Goal: Task Accomplishment & Management: Complete application form

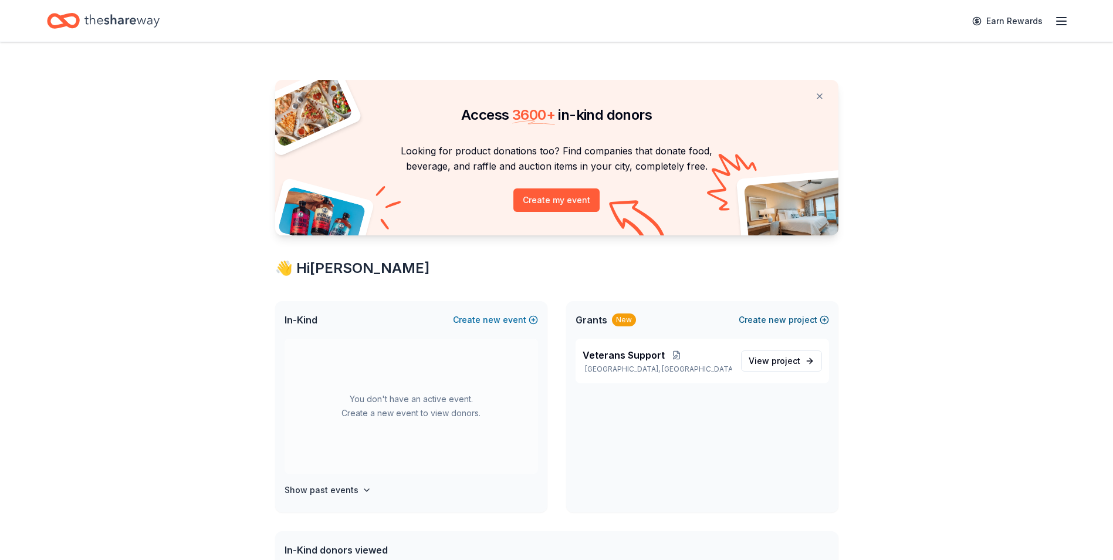
click at [777, 320] on span "new" at bounding box center [777, 320] width 18 height 14
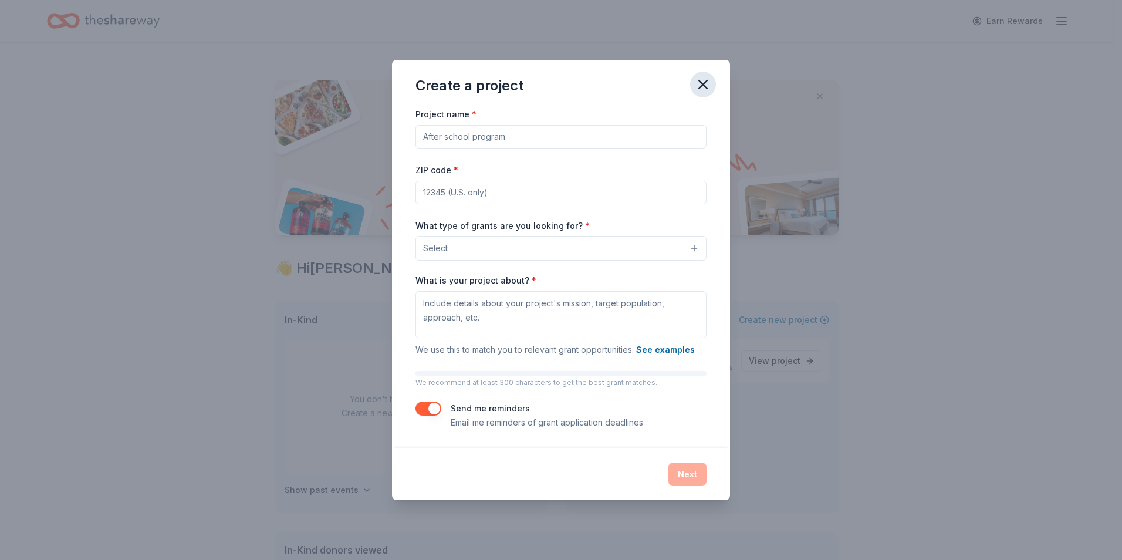
click at [705, 83] on icon "button" at bounding box center [703, 84] width 8 height 8
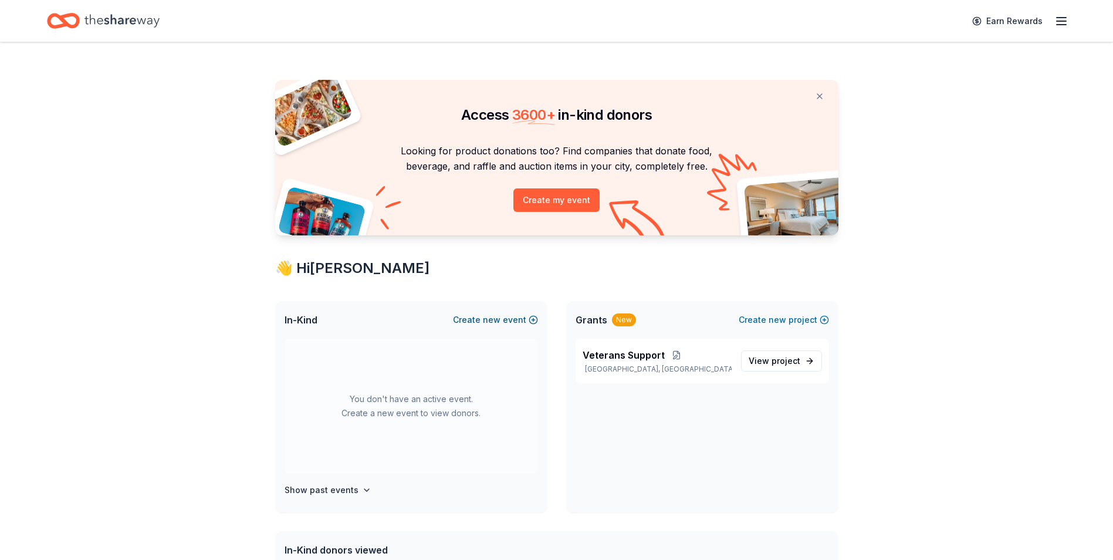
click at [502, 314] on button "Create new event" at bounding box center [495, 320] width 85 height 14
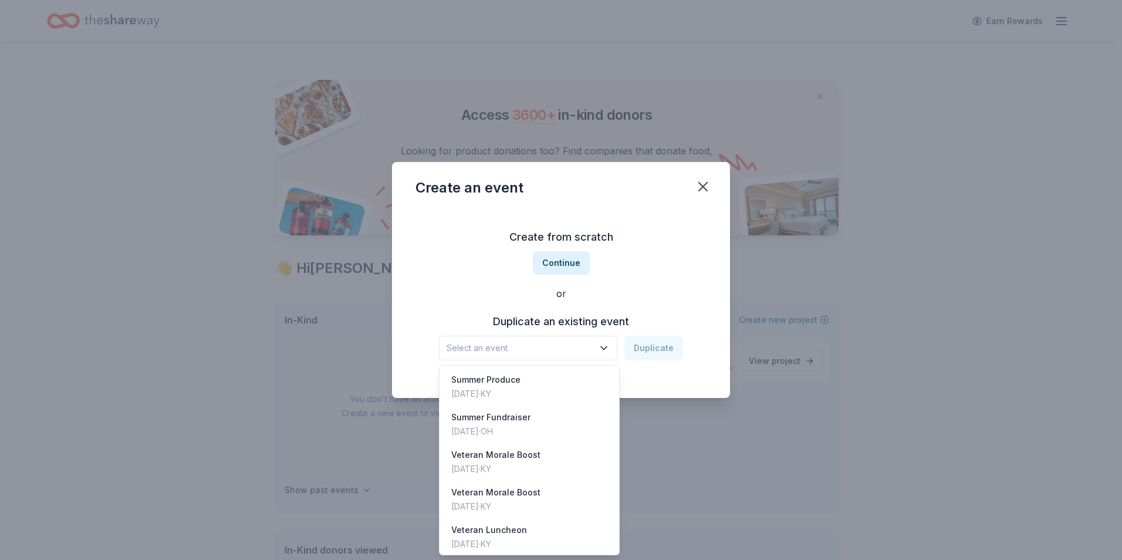
click at [597, 348] on button "Select an event" at bounding box center [528, 348] width 178 height 25
click at [638, 358] on div "Select an event Duplicate" at bounding box center [561, 348] width 244 height 25
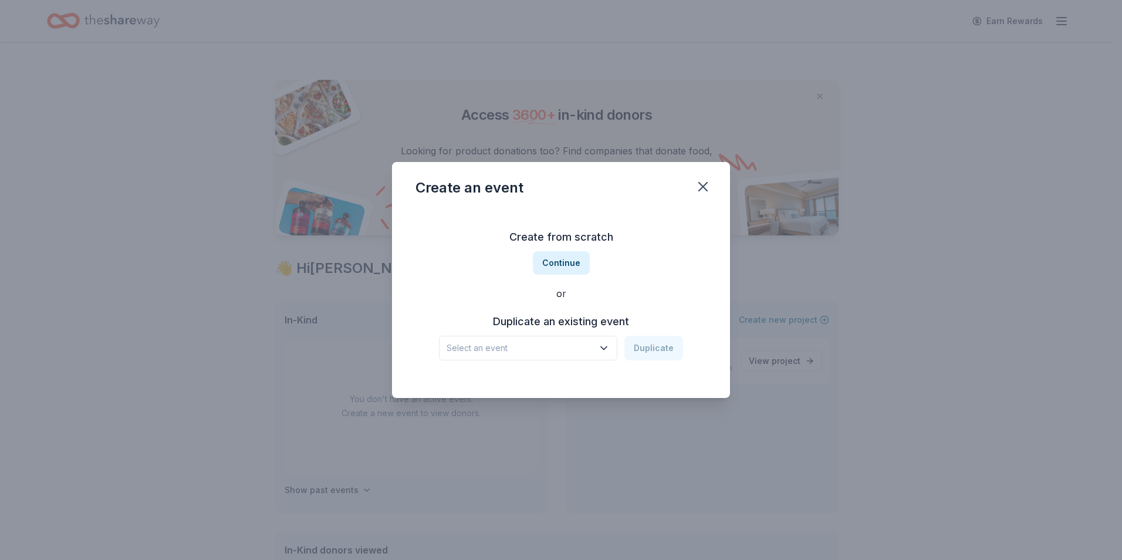
click at [574, 275] on div "Create from scratch Continue or Duplicate an existing event Select an event Dup…" at bounding box center [560, 294] width 291 height 170
click at [563, 258] on button "Continue" at bounding box center [561, 262] width 57 height 23
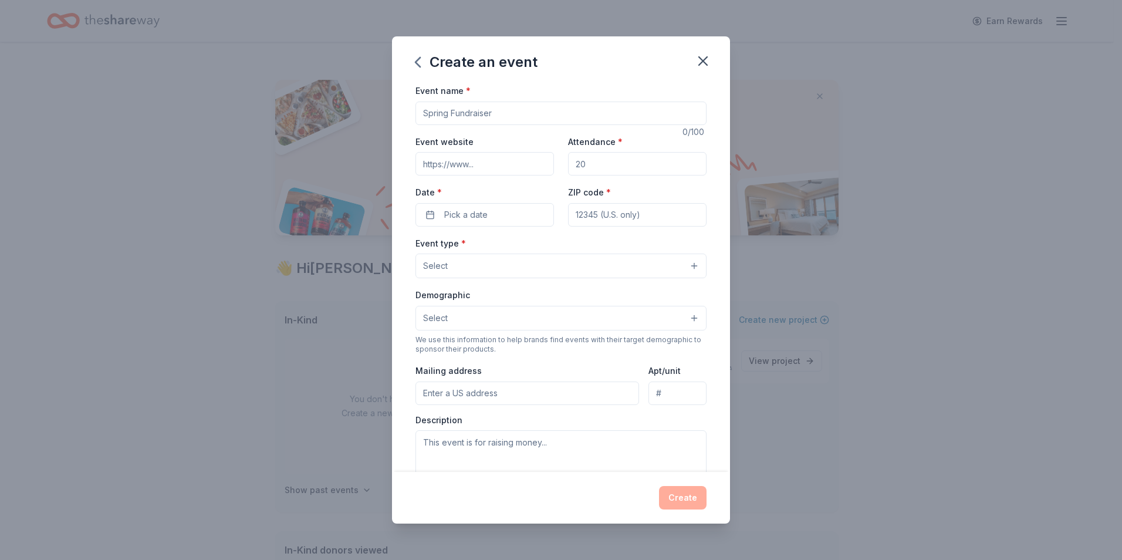
click at [470, 108] on input "Event name *" at bounding box center [560, 112] width 291 height 23
type input "[DATE] Baskets for Veterans"
click at [466, 154] on input "Event website" at bounding box center [484, 163] width 138 height 23
type input "www.tri-stateveteransassistancenetwork.org"
type input "50"
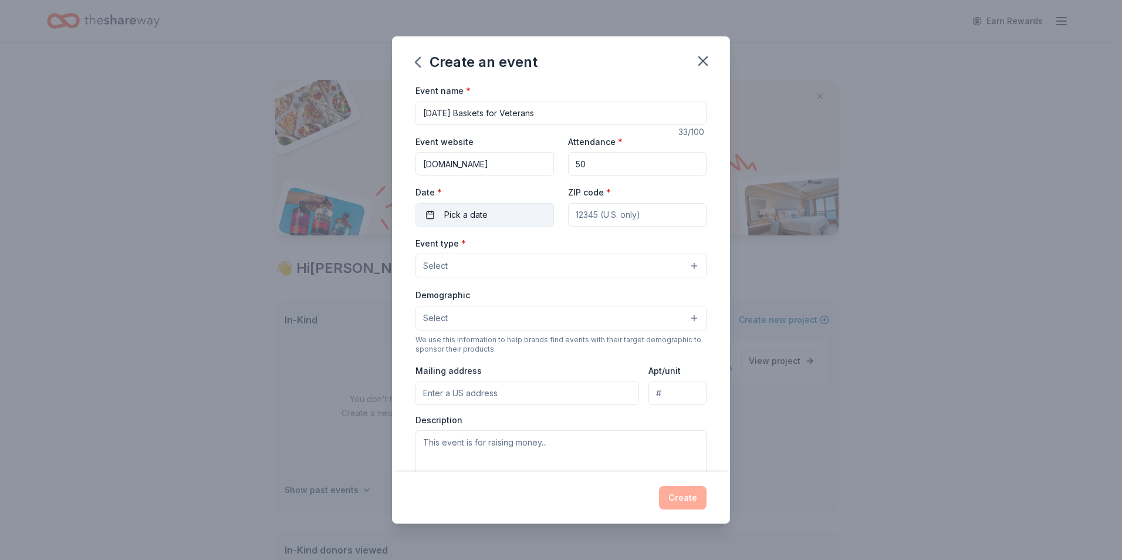
click at [456, 211] on span "Pick a date" at bounding box center [465, 215] width 43 height 14
click at [543, 244] on button "Go to next month" at bounding box center [545, 246] width 16 height 16
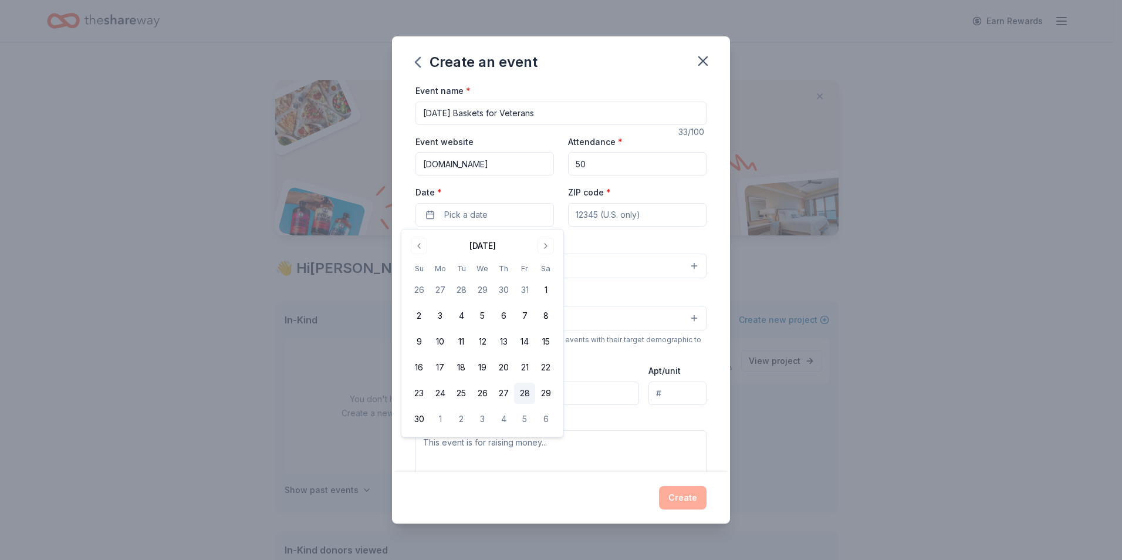
click at [530, 391] on button "28" at bounding box center [524, 392] width 21 height 21
click at [628, 222] on input "ZIP code *" at bounding box center [637, 214] width 138 height 23
type input "41071"
click at [652, 267] on button "Select" at bounding box center [560, 265] width 291 height 25
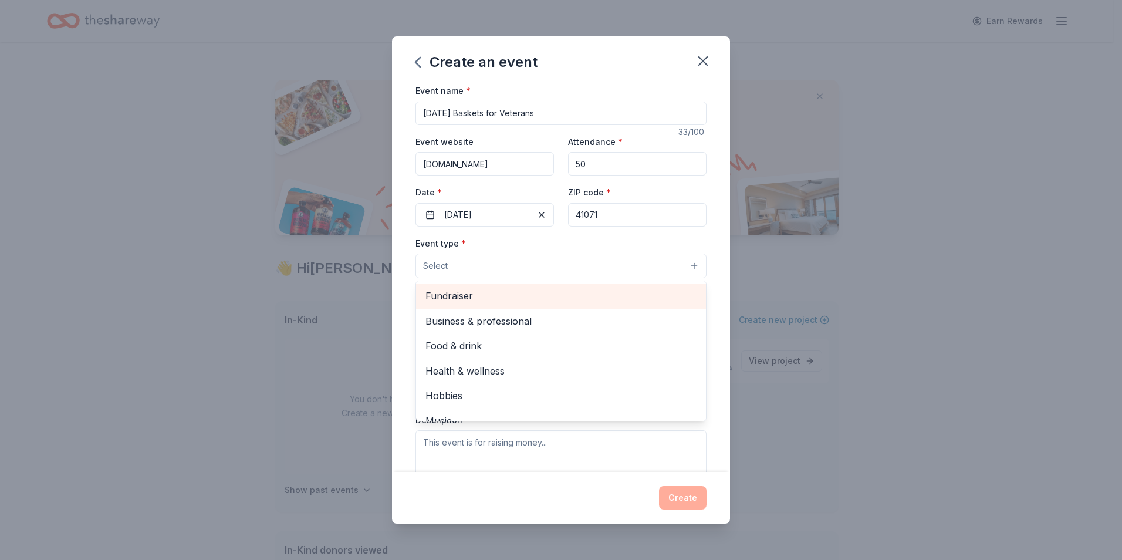
click at [496, 297] on span "Fundraiser" at bounding box center [560, 295] width 271 height 15
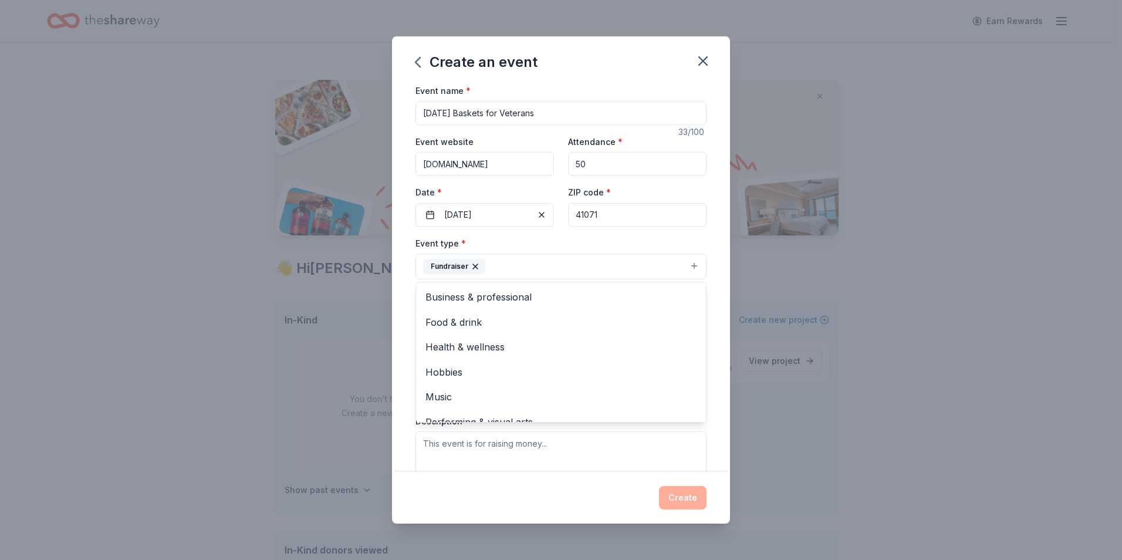
click at [713, 266] on div "Event name * Thanksgiving Baskets for Veterans 33 /100 Event website www.tri-st…" at bounding box center [561, 277] width 338 height 388
click at [683, 266] on button "Fundraiser" at bounding box center [560, 266] width 291 height 26
click at [508, 324] on span "Food & drink" at bounding box center [560, 321] width 271 height 15
click at [475, 266] on icon "button" at bounding box center [474, 266] width 9 height 9
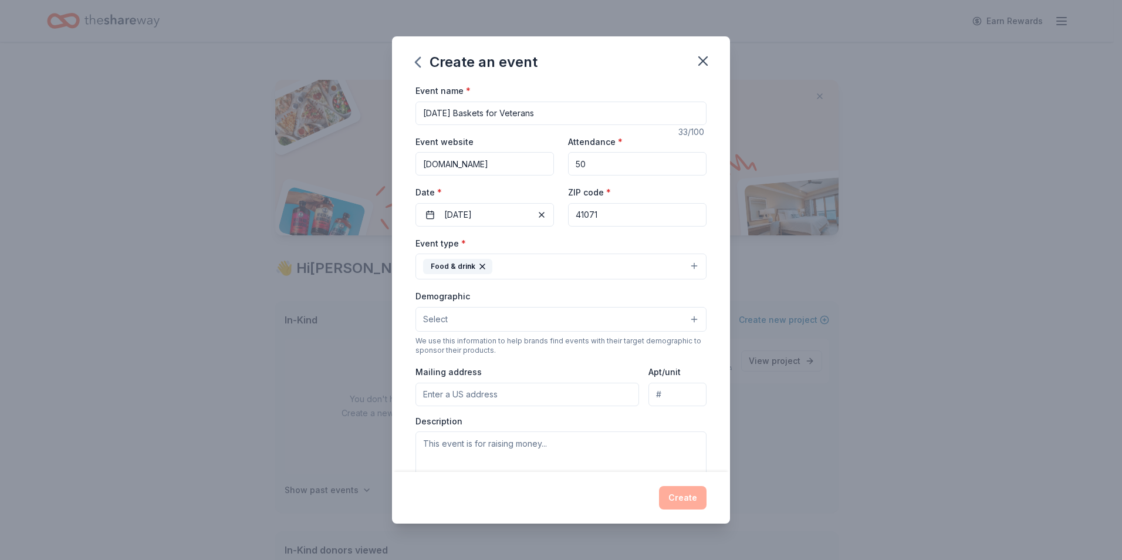
click at [682, 317] on button "Select" at bounding box center [560, 319] width 291 height 25
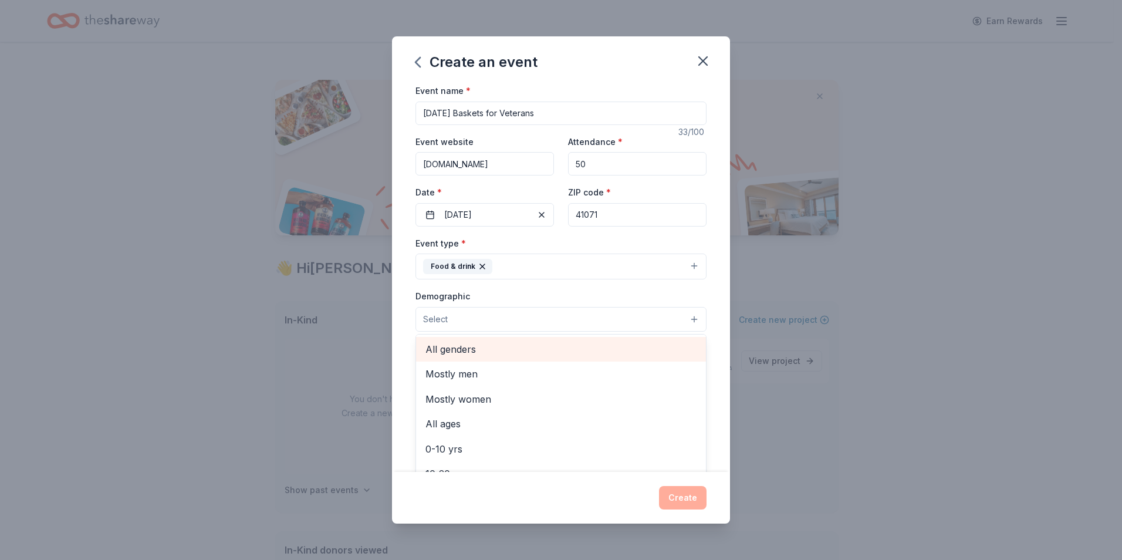
click at [541, 347] on span "All genders" at bounding box center [560, 348] width 271 height 15
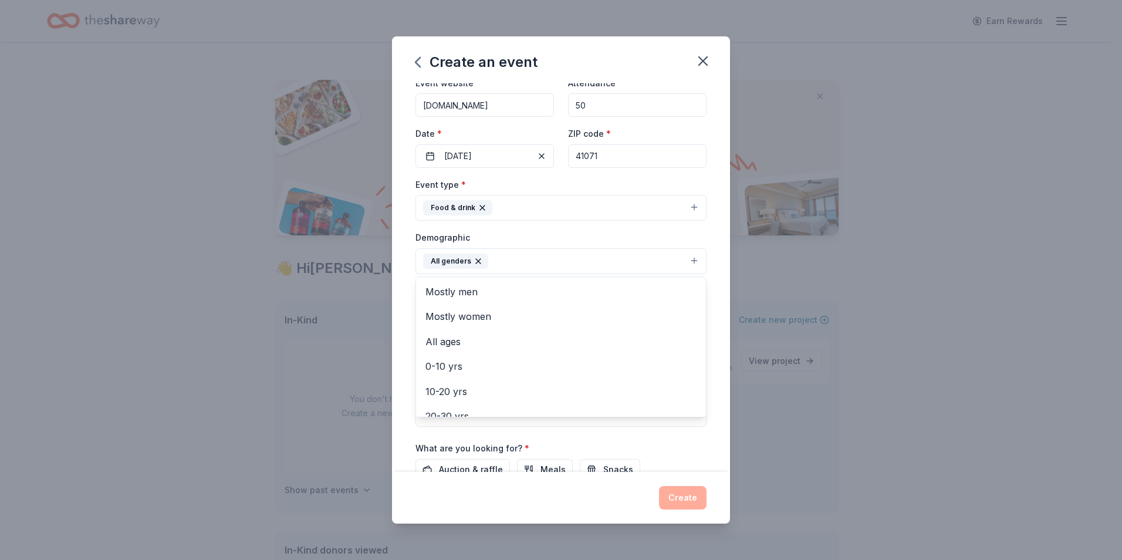
click at [665, 238] on div "Demographic All genders Mostly men Mostly women All ages 0-10 yrs 10-20 yrs 20-…" at bounding box center [560, 252] width 291 height 44
click at [556, 342] on input "Mailing address" at bounding box center [526, 336] width 223 height 23
type input "3674 Highway 330 W Falmouth, KY 41040"
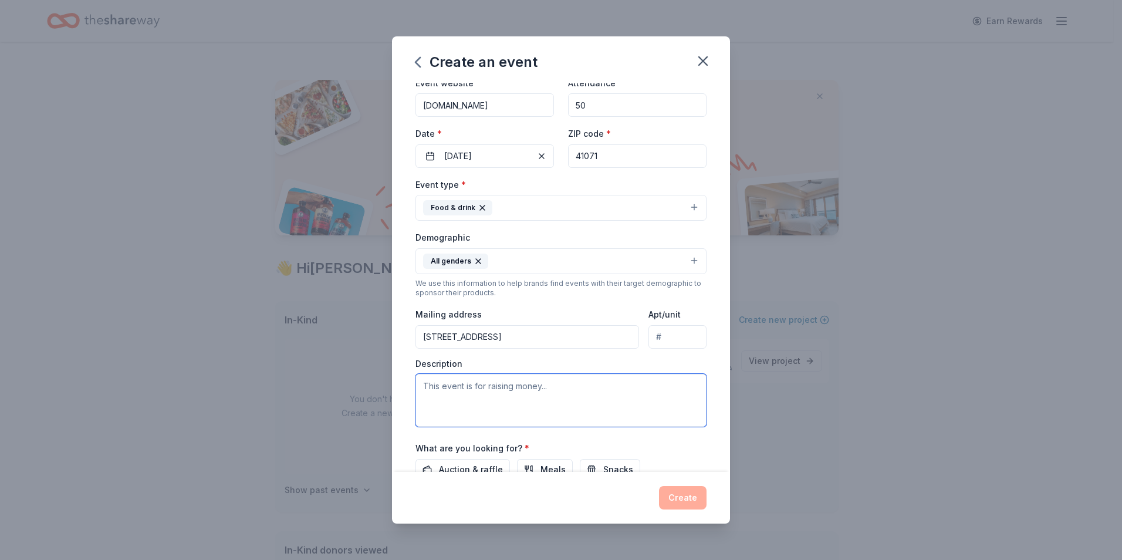
click at [534, 408] on textarea at bounding box center [560, 400] width 291 height 53
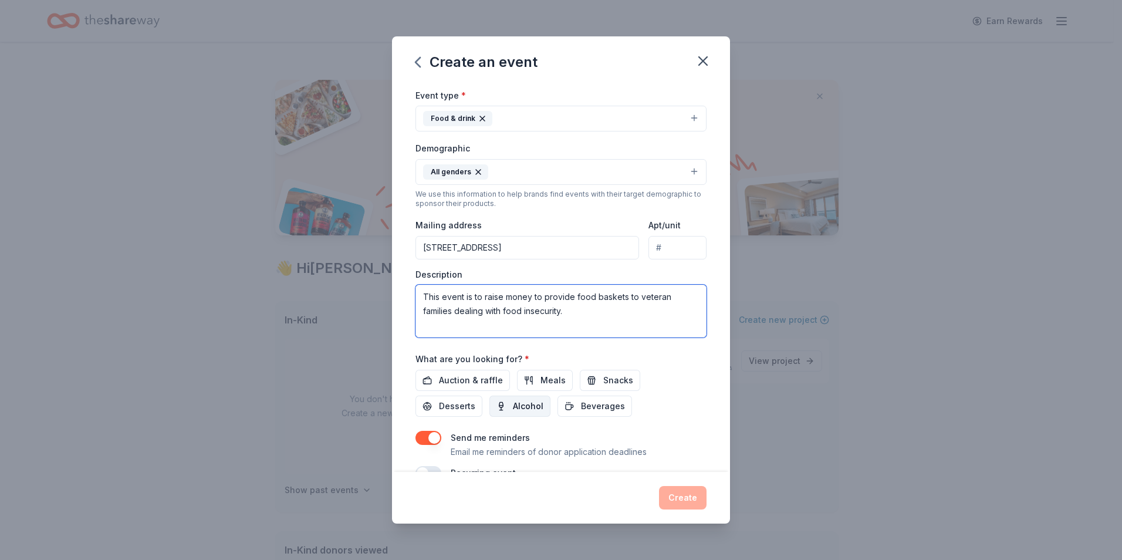
scroll to position [175, 0]
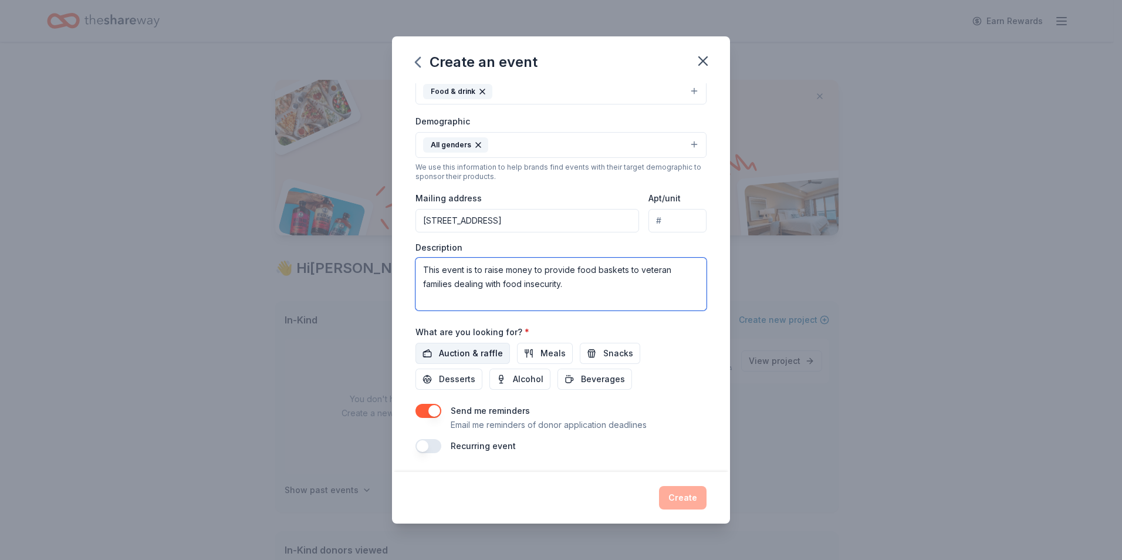
type textarea "This event is to raise money to provide food baskets to veteran families dealin…"
click at [493, 351] on span "Auction & raffle" at bounding box center [471, 353] width 64 height 14
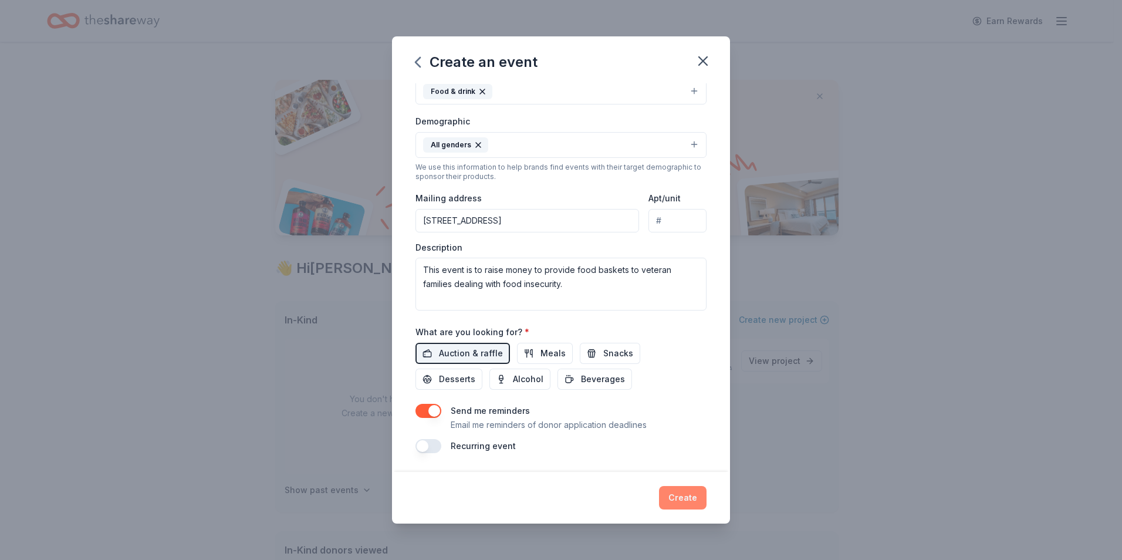
click at [676, 493] on button "Create" at bounding box center [683, 497] width 48 height 23
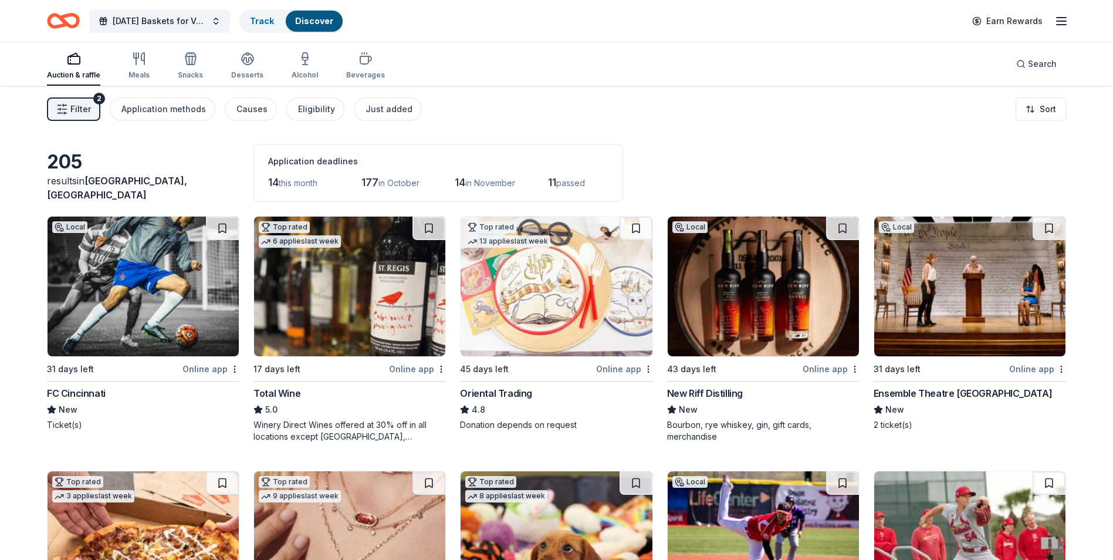
click at [77, 117] on button "Filter 2" at bounding box center [73, 108] width 53 height 23
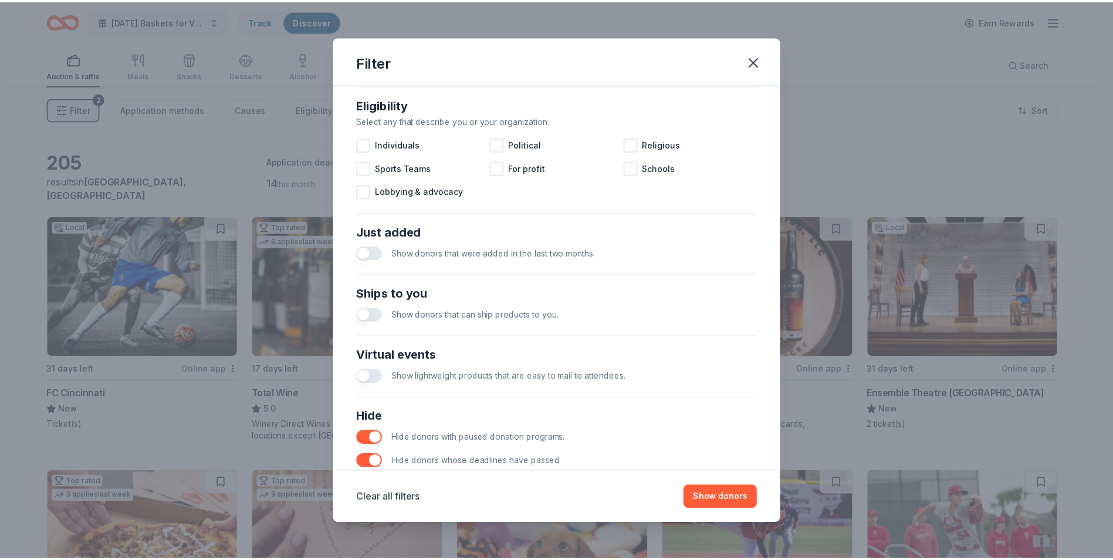
scroll to position [385, 0]
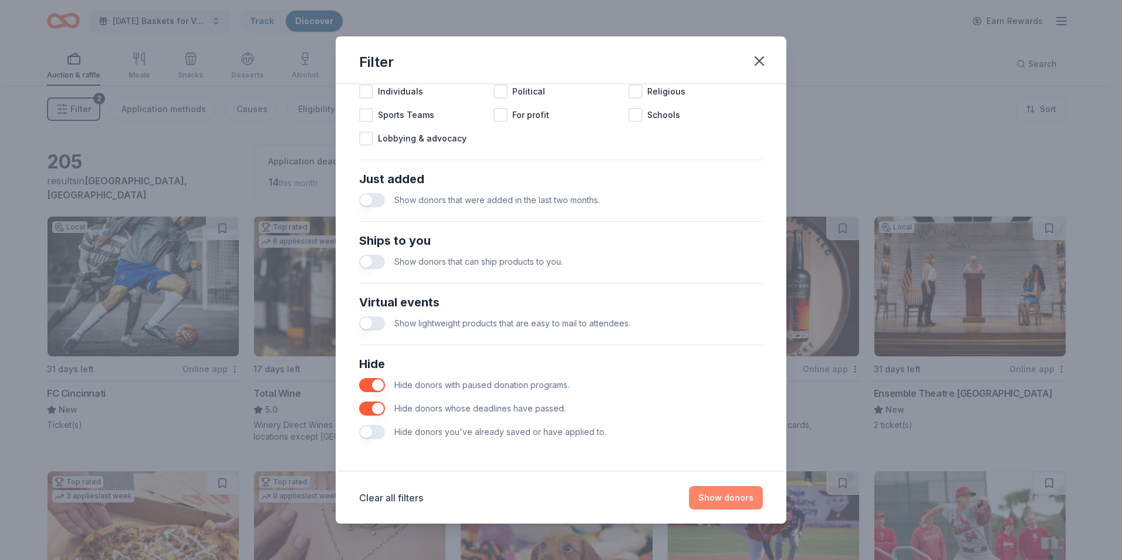
click at [735, 492] on button "Show donors" at bounding box center [726, 497] width 74 height 23
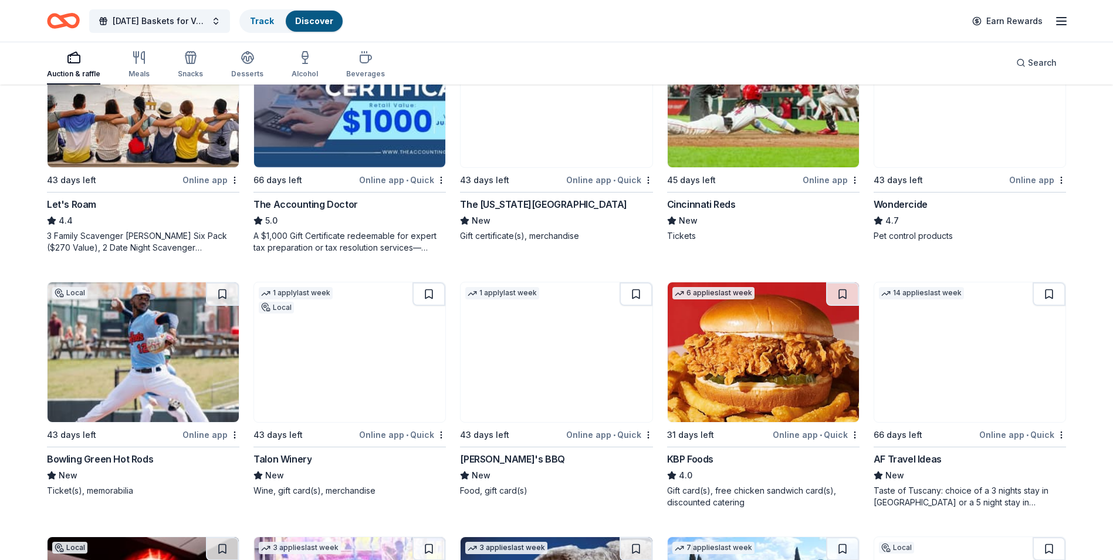
scroll to position [763, 0]
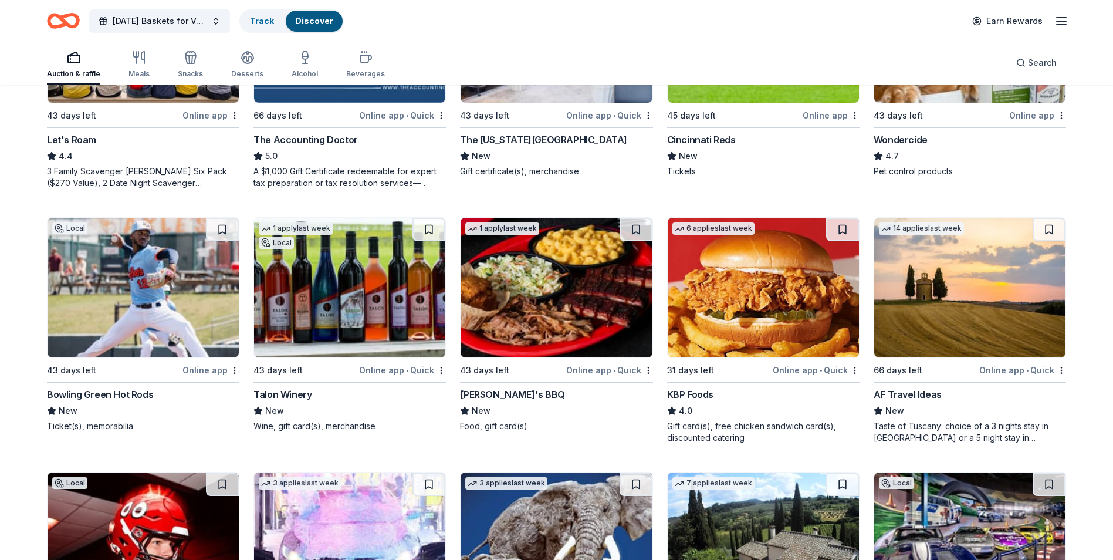
click at [280, 397] on div "Talon Winery" at bounding box center [282, 394] width 58 height 14
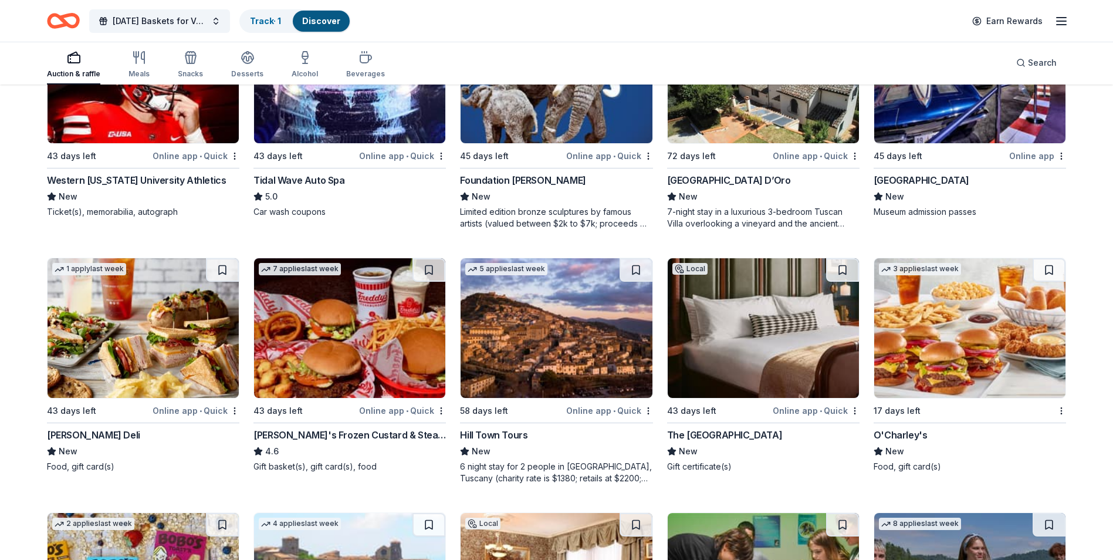
scroll to position [1232, 0]
click at [310, 173] on div "Tidal Wave Auto Spa" at bounding box center [298, 179] width 91 height 14
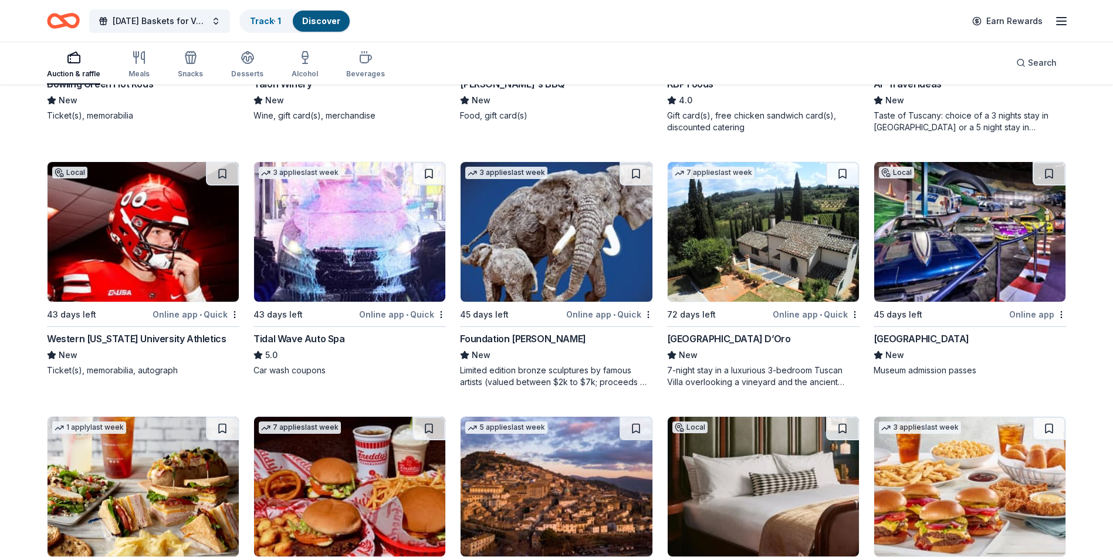
scroll to position [1056, 0]
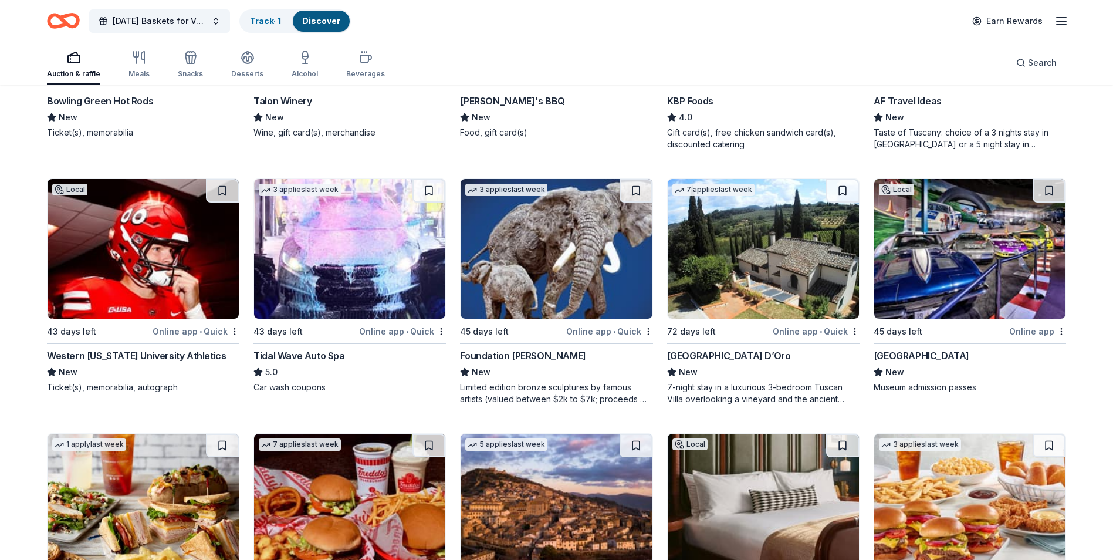
click at [302, 355] on div "Tidal Wave Auto Spa" at bounding box center [298, 355] width 91 height 14
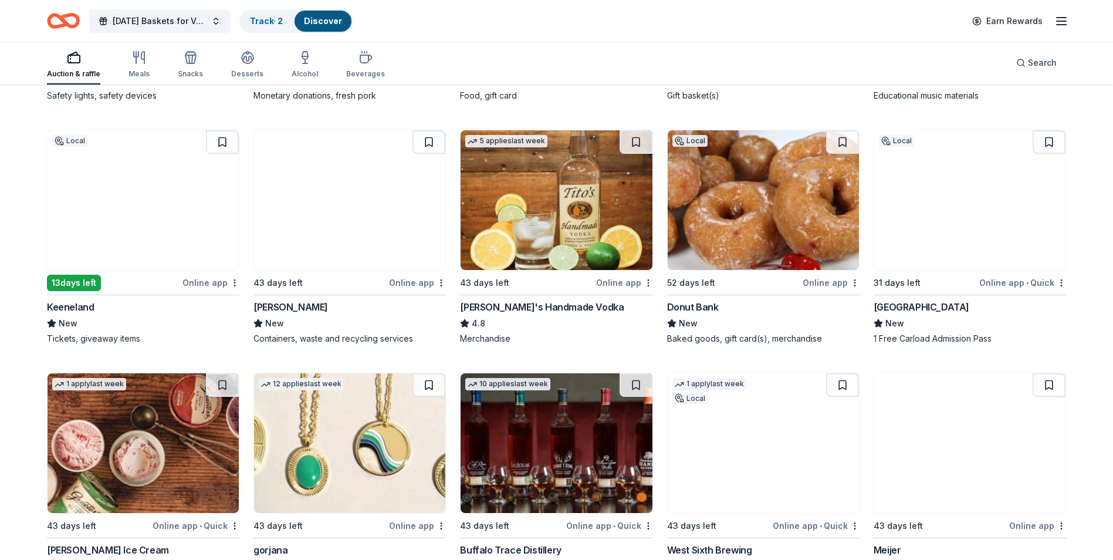
scroll to position [2112, 0]
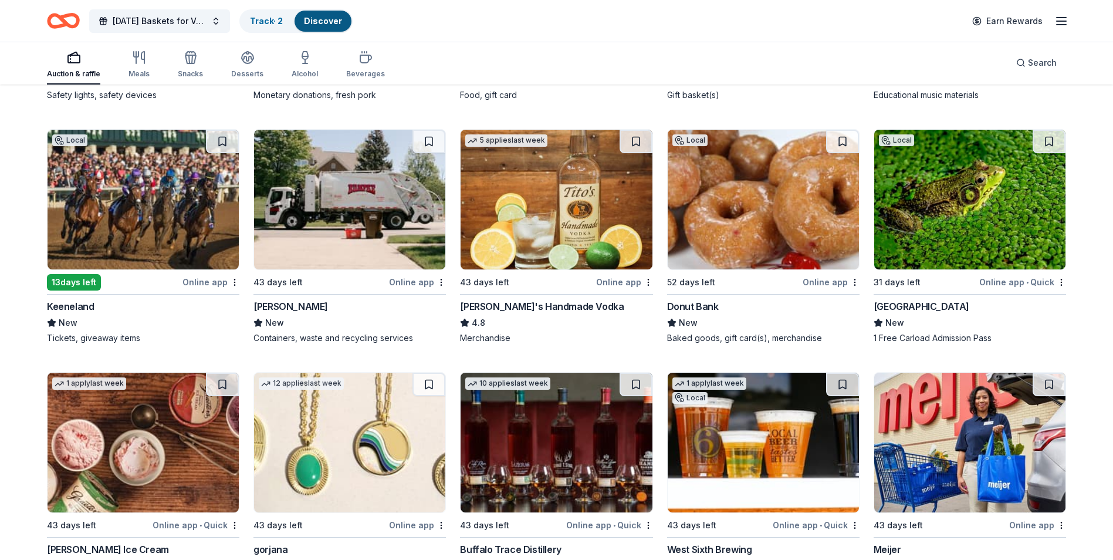
click at [67, 306] on div "Keeneland" at bounding box center [70, 306] width 47 height 14
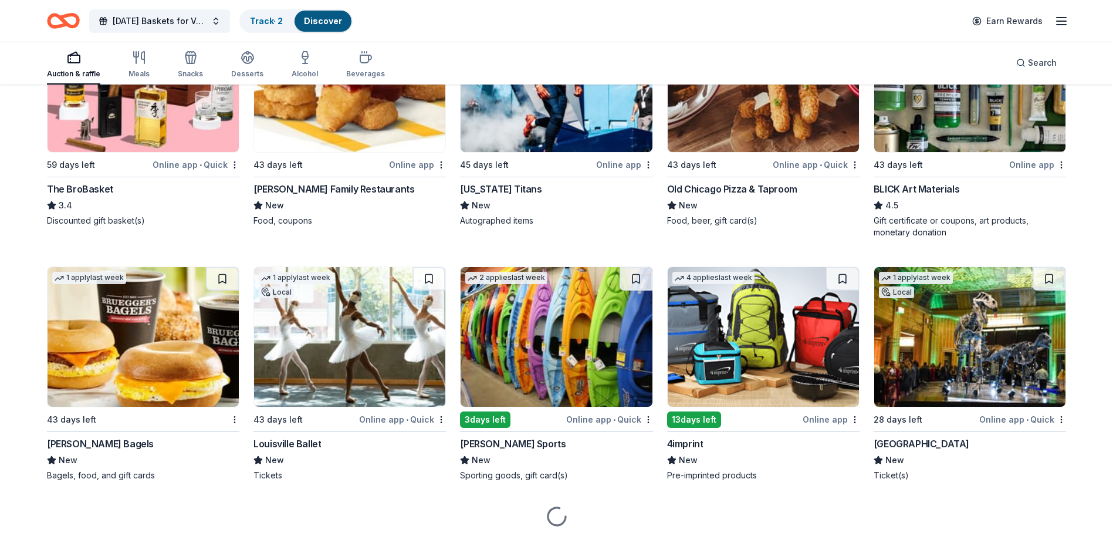
scroll to position [2742, 0]
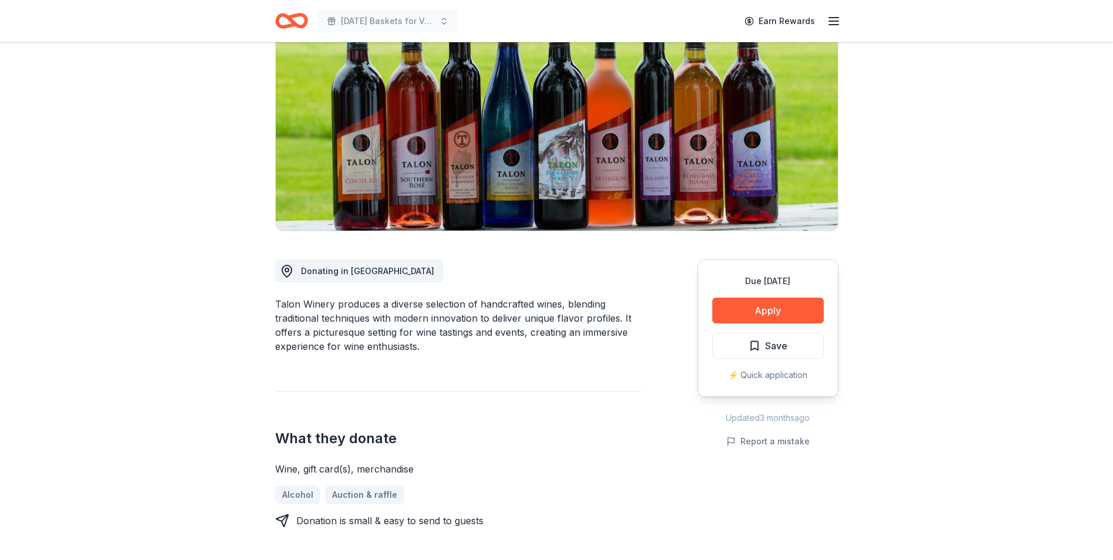
scroll to position [117, 0]
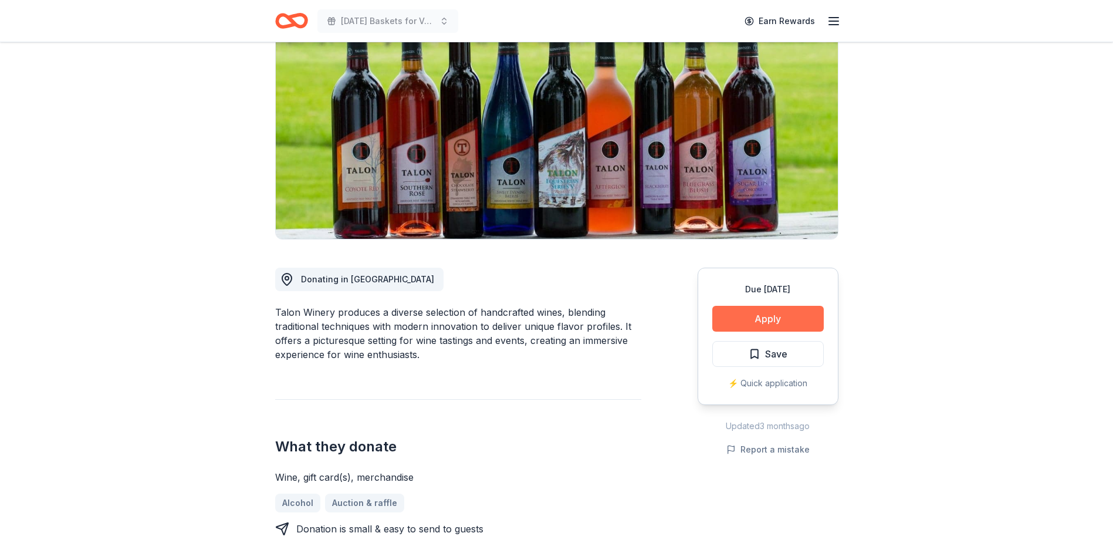
click at [751, 319] on button "Apply" at bounding box center [767, 319] width 111 height 26
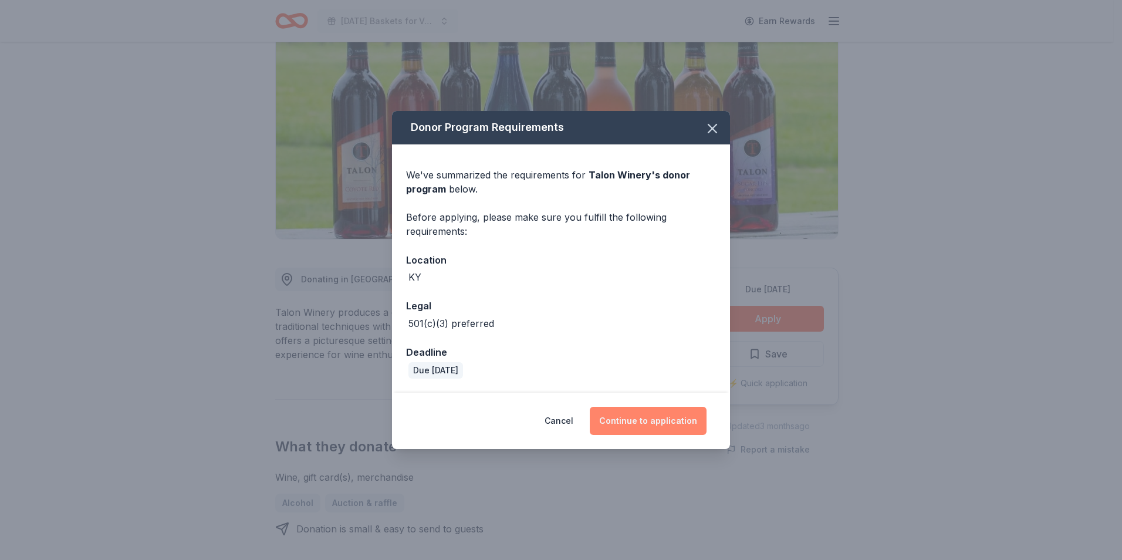
click at [657, 419] on button "Continue to application" at bounding box center [648, 421] width 117 height 28
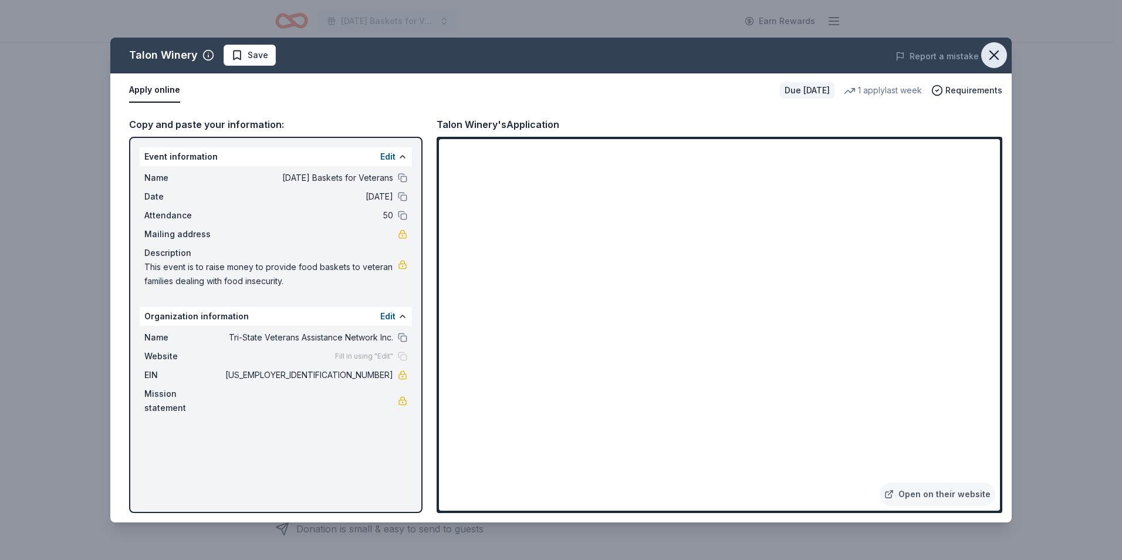
click at [992, 56] on icon "button" at bounding box center [993, 55] width 16 height 16
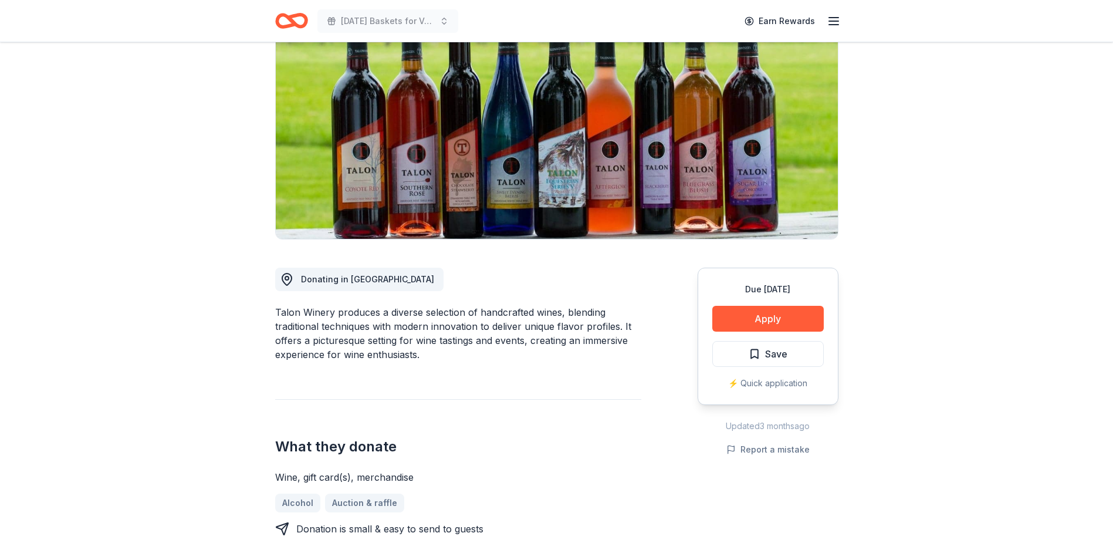
click at [775, 351] on span "Save" at bounding box center [776, 353] width 22 height 15
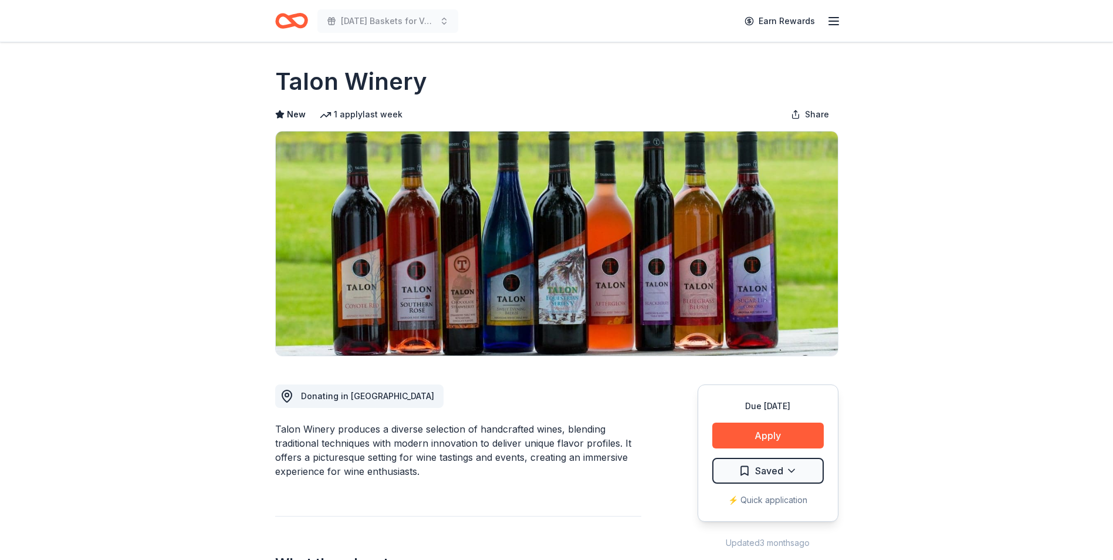
scroll to position [0, 0]
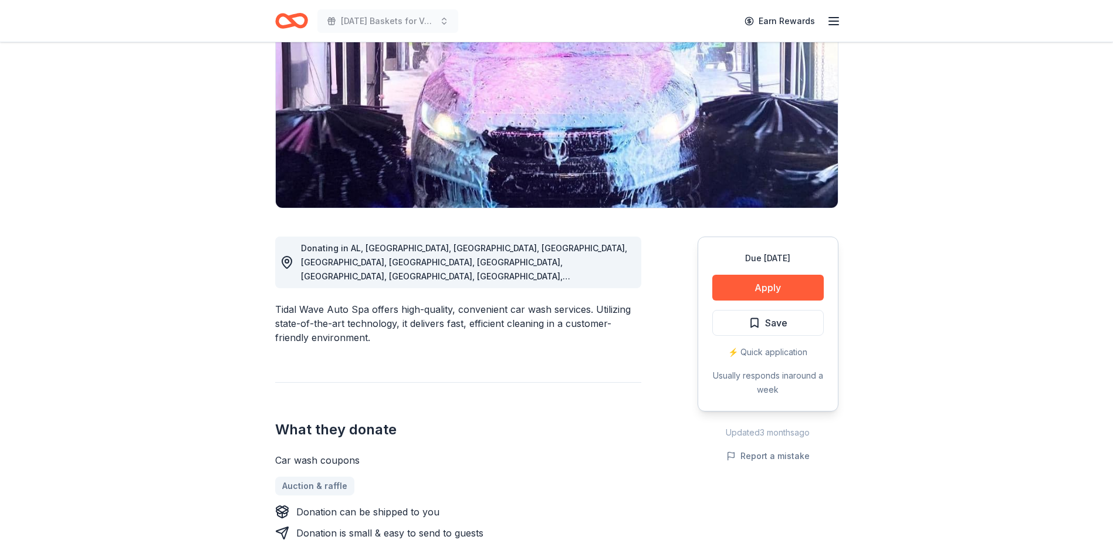
scroll to position [176, 0]
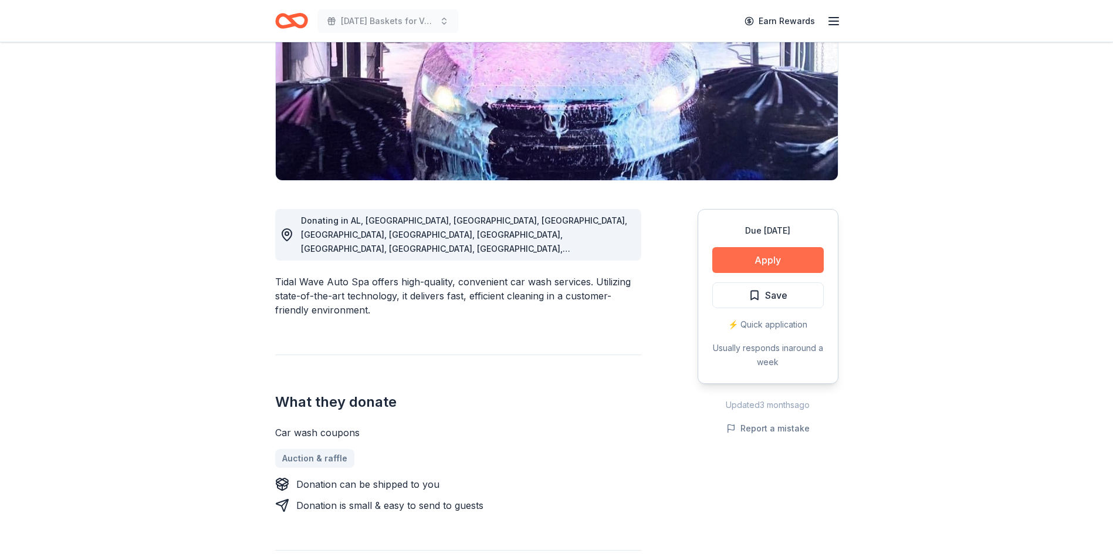
click at [741, 258] on button "Apply" at bounding box center [767, 260] width 111 height 26
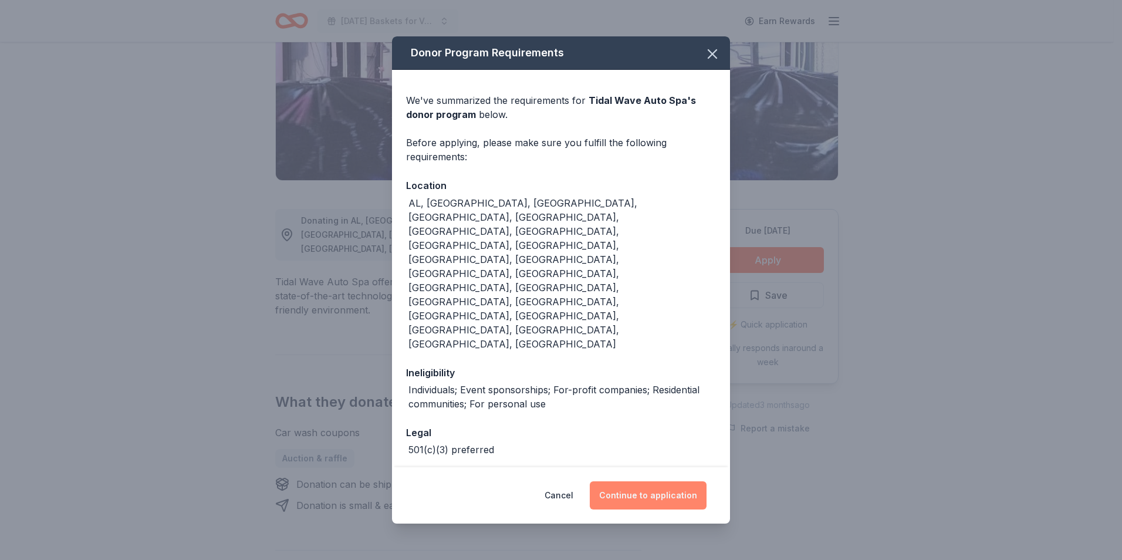
click at [682, 481] on button "Continue to application" at bounding box center [648, 495] width 117 height 28
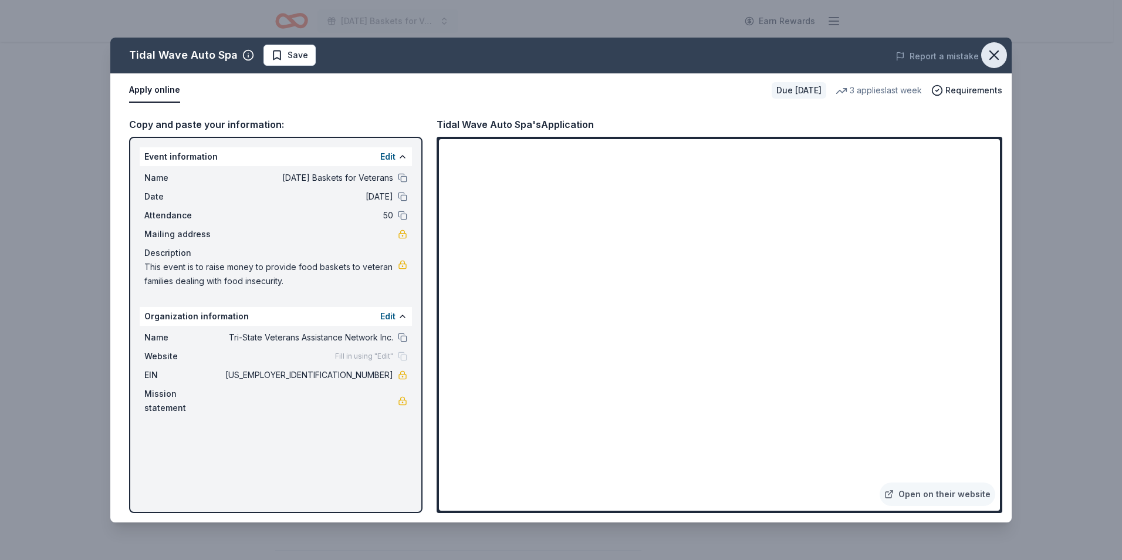
click at [990, 56] on icon "button" at bounding box center [993, 55] width 16 height 16
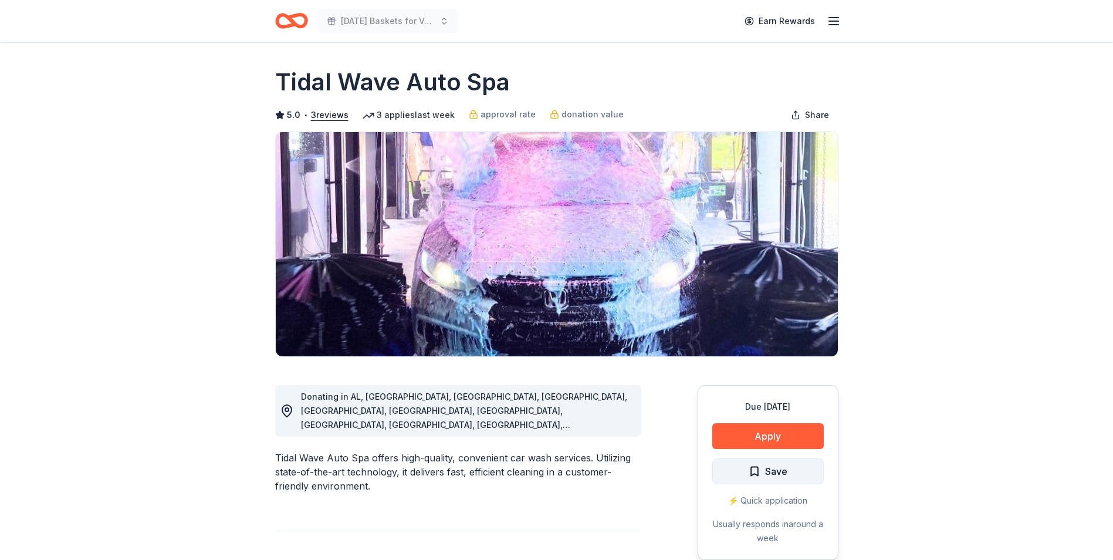
click at [783, 470] on span "Save" at bounding box center [776, 470] width 22 height 15
